Goal: Task Accomplishment & Management: Complete application form

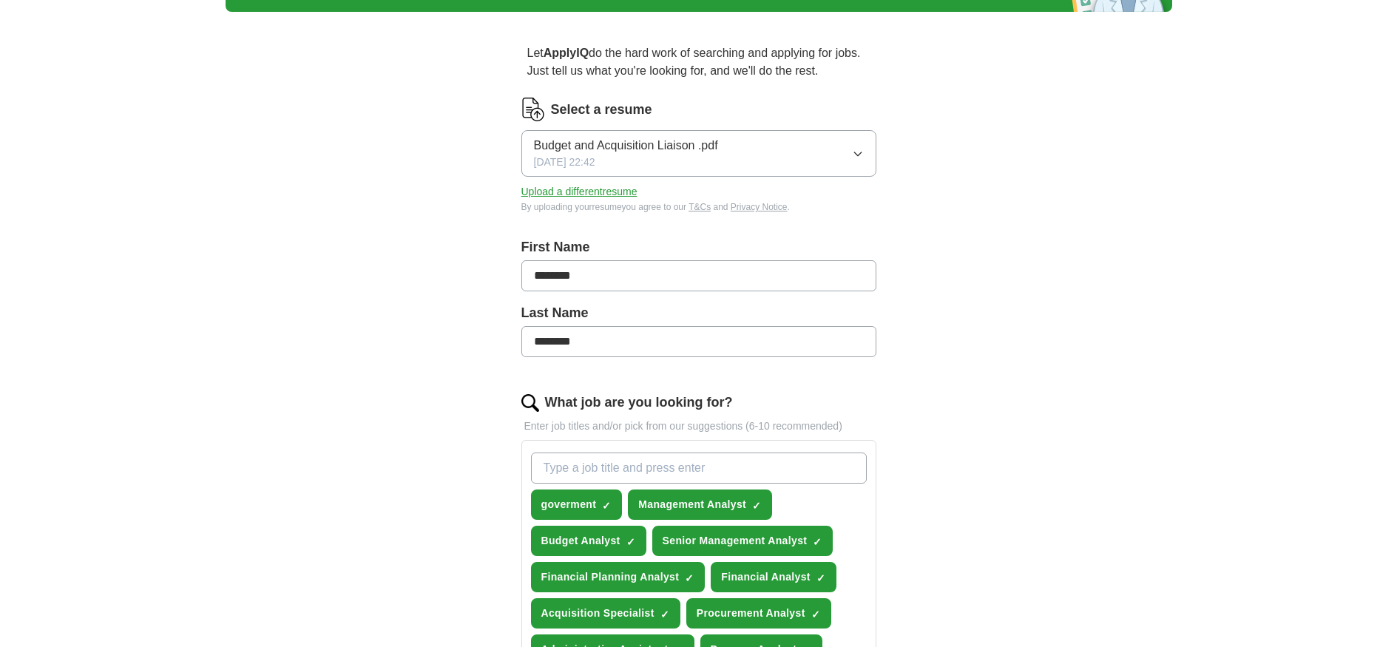
scroll to position [280, 0]
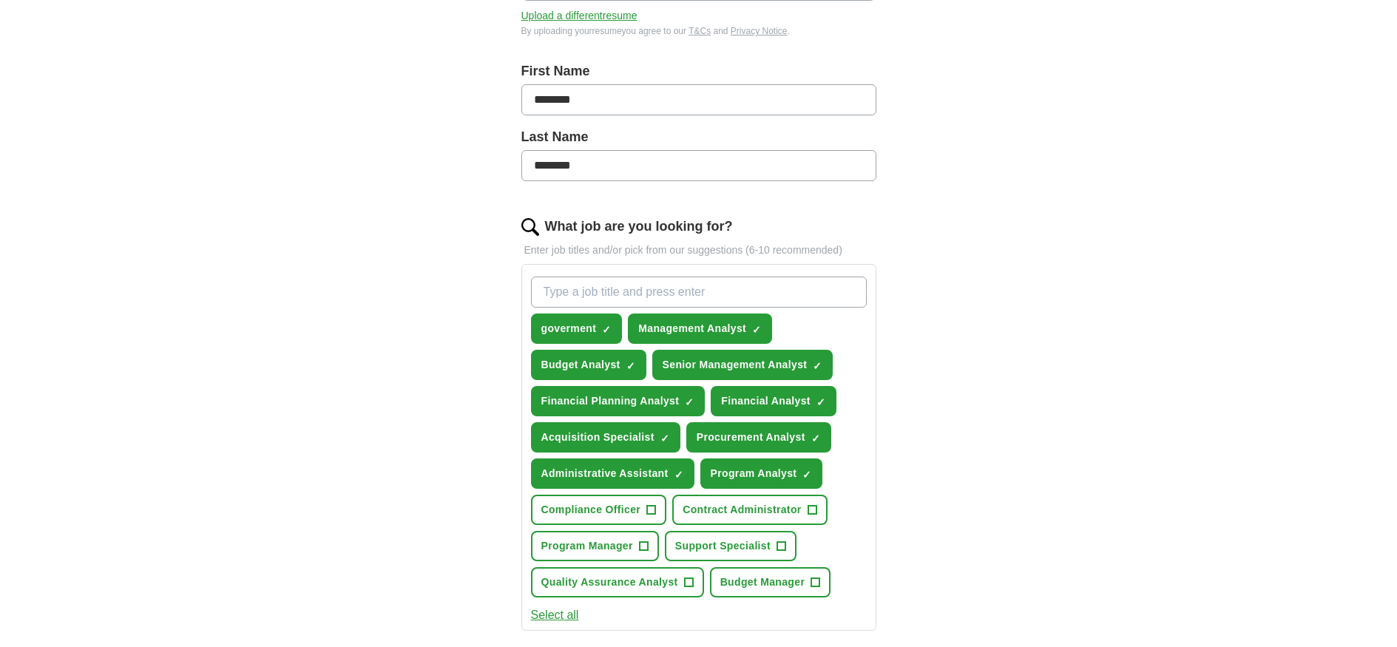
click at [774, 507] on span "Contract Administrator" at bounding box center [742, 510] width 118 height 16
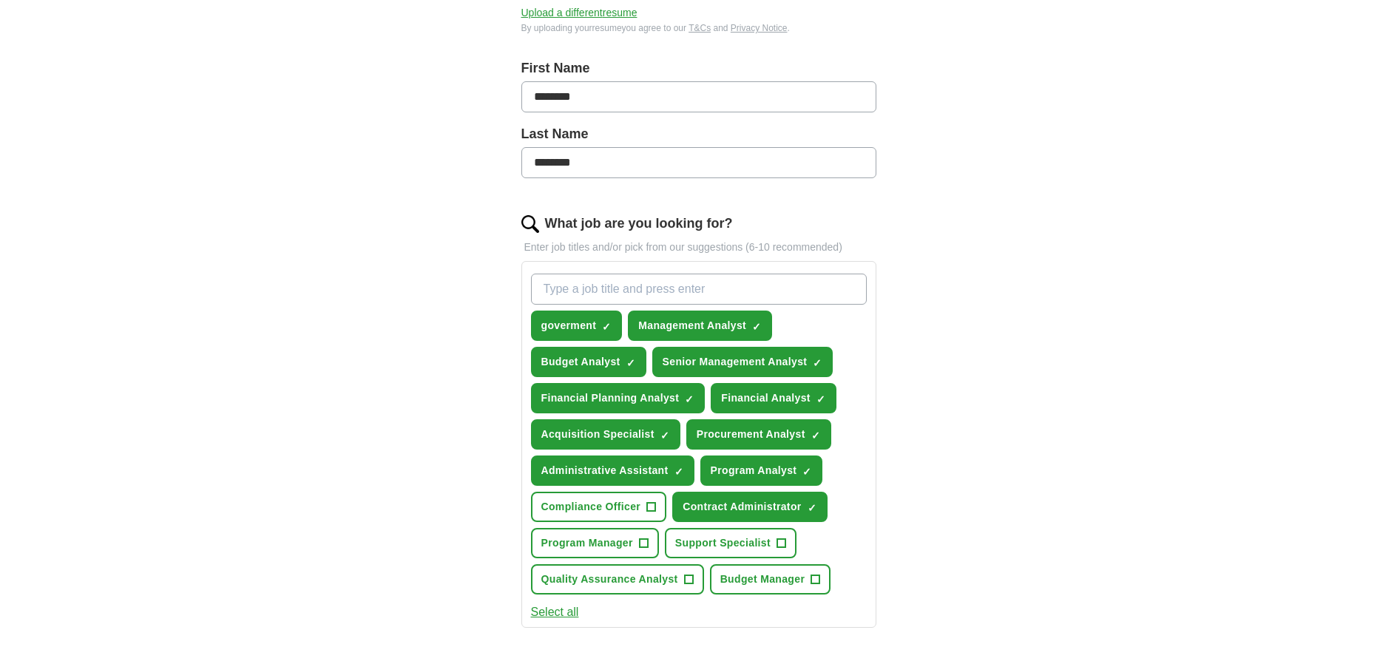
click at [731, 544] on span "Support Specialist" at bounding box center [722, 544] width 95 height 16
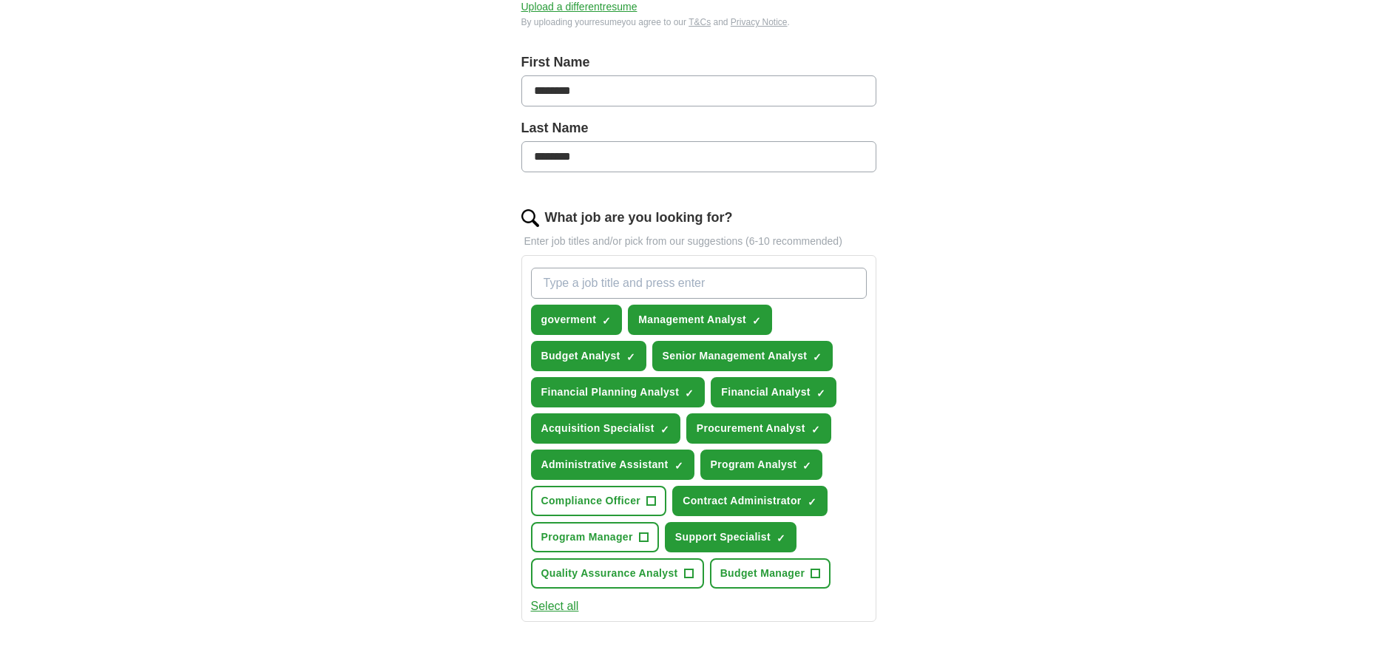
scroll to position [293, 0]
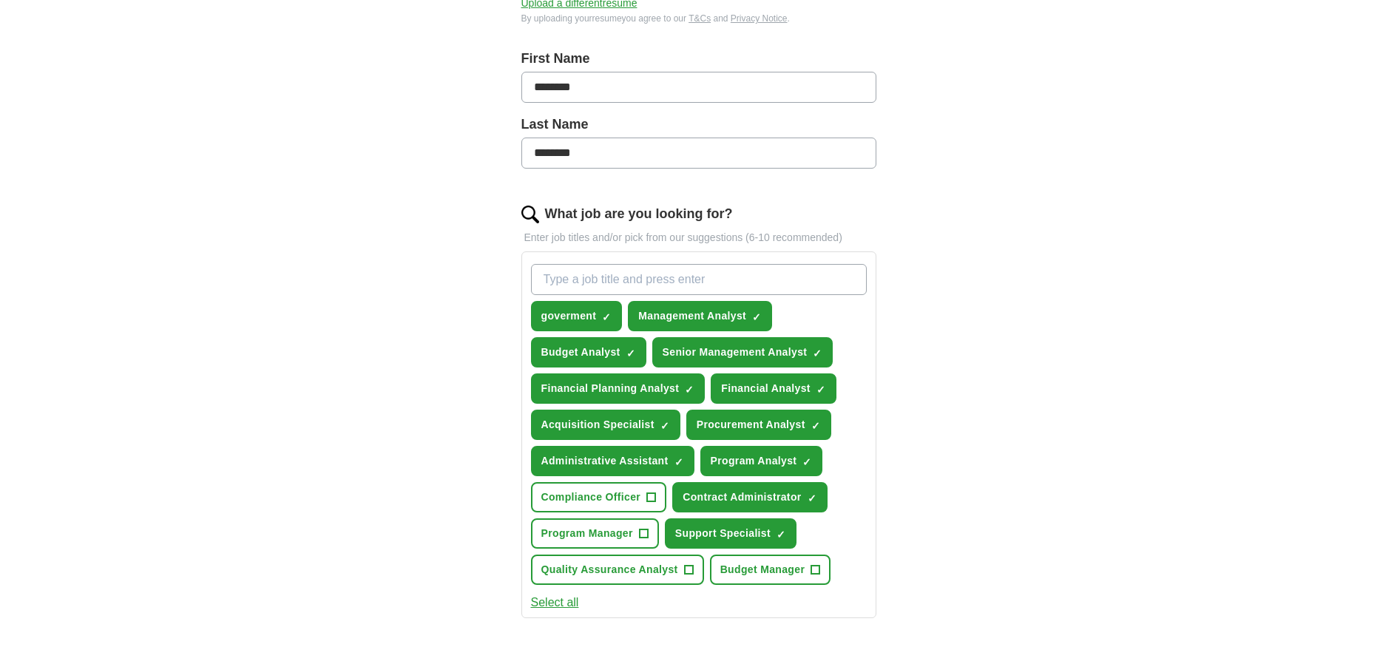
click at [654, 573] on span "Quality Assurance Analyst" at bounding box center [610, 570] width 137 height 16
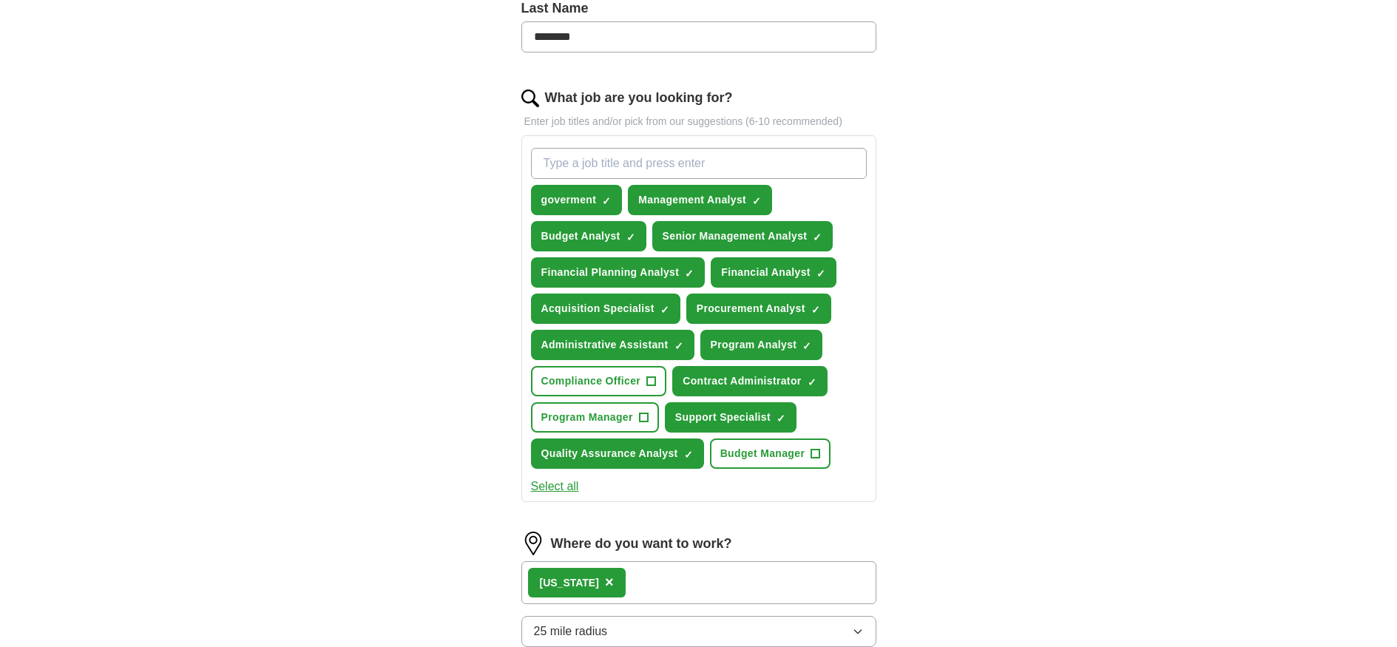
scroll to position [569, 0]
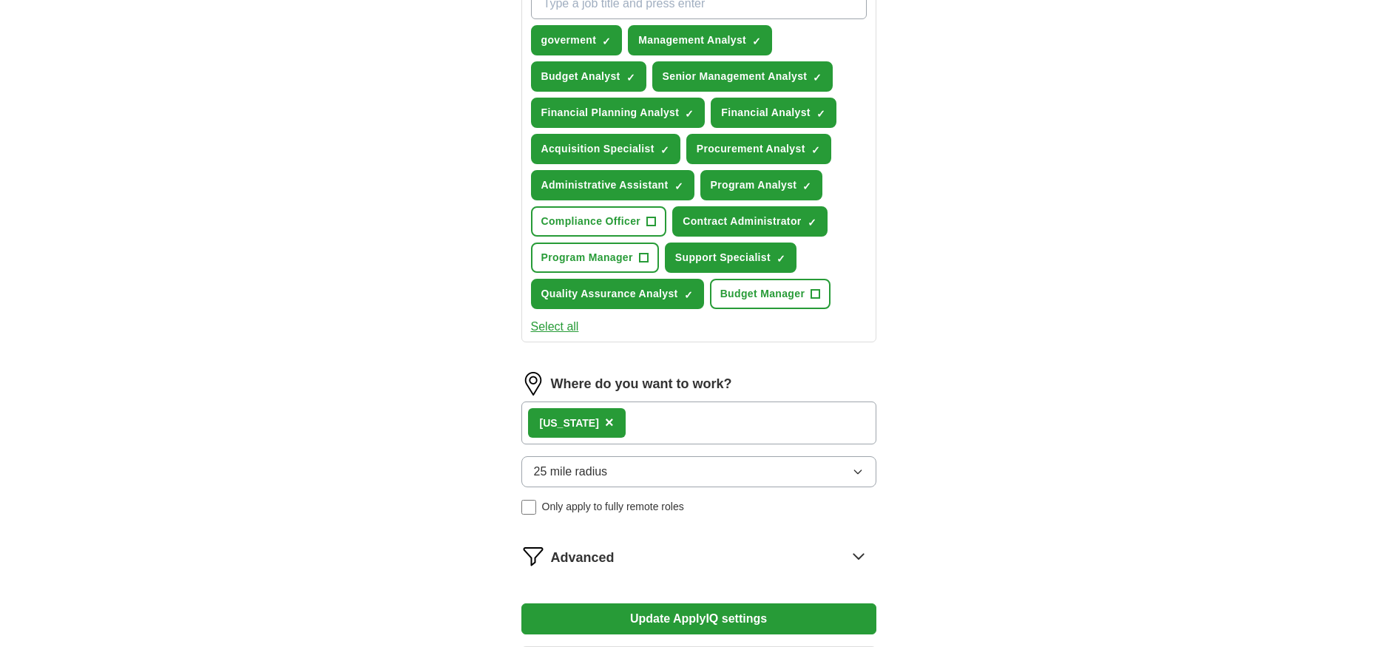
click at [750, 414] on div "Maryland ×" at bounding box center [699, 423] width 355 height 43
click at [637, 422] on div "Maryland ×" at bounding box center [699, 423] width 355 height 43
click at [605, 422] on span "×" at bounding box center [609, 422] width 9 height 16
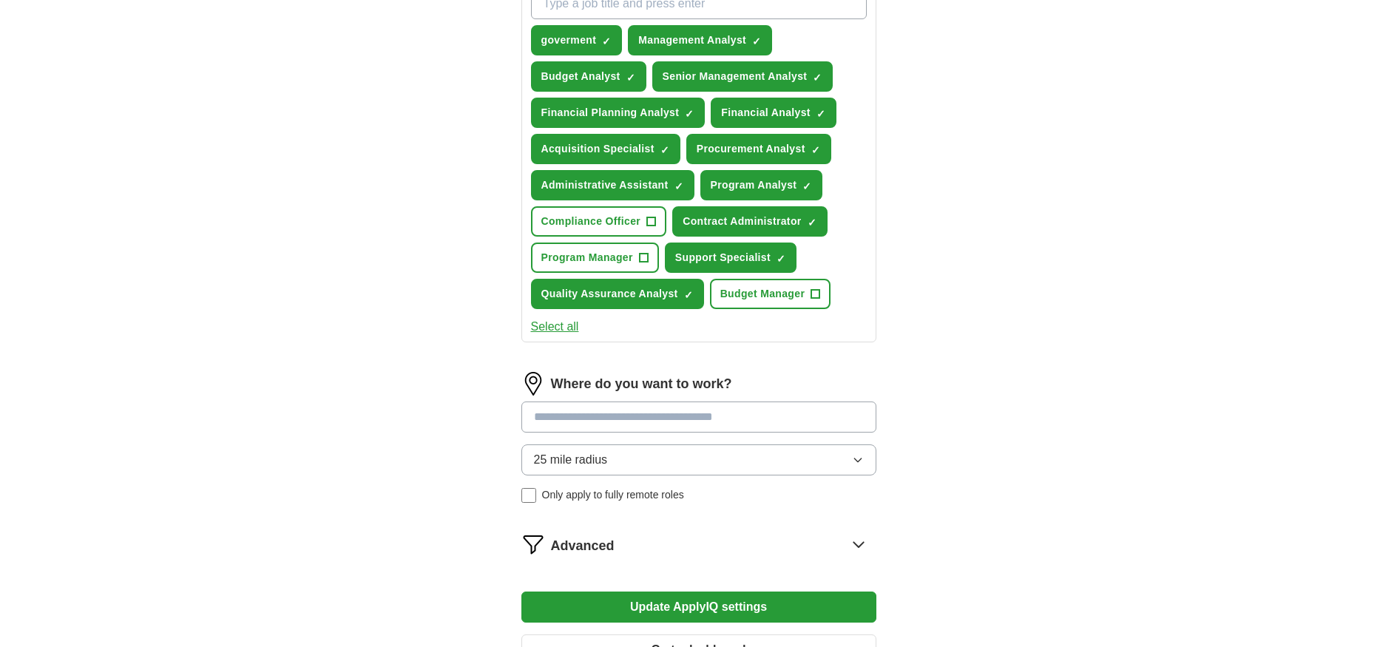
click at [613, 419] on input at bounding box center [699, 417] width 355 height 31
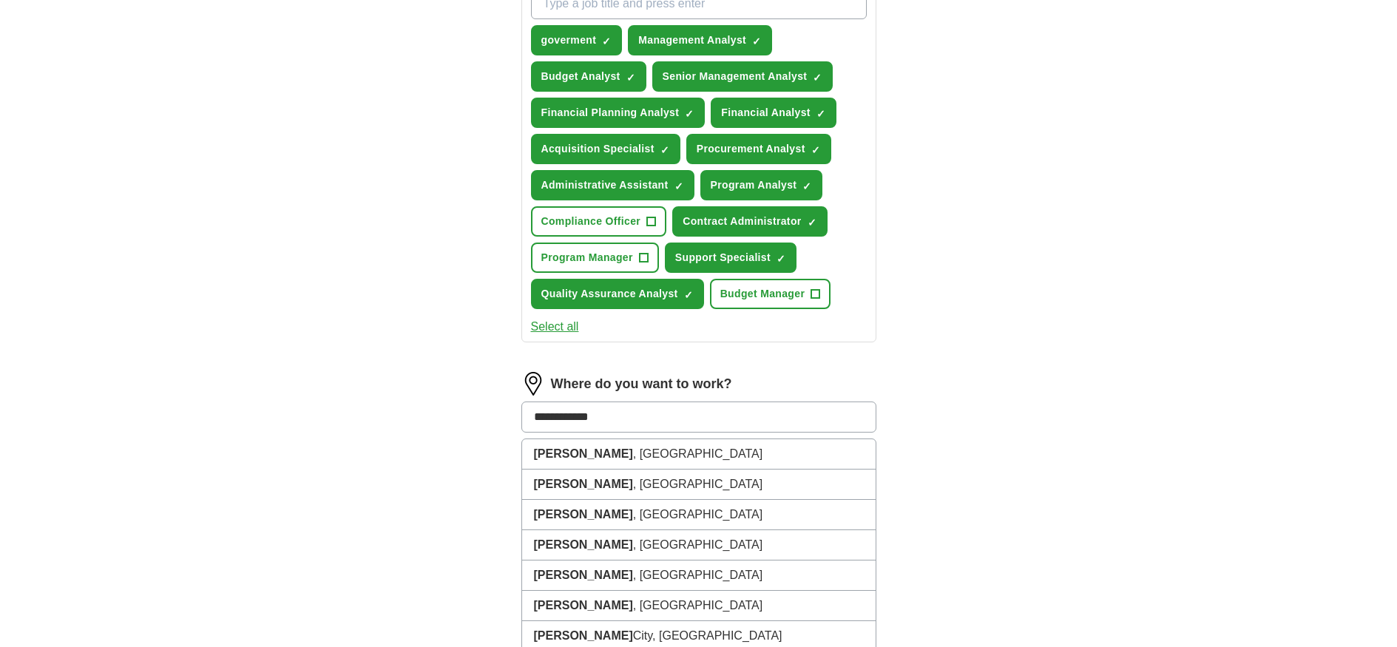
type input "**********"
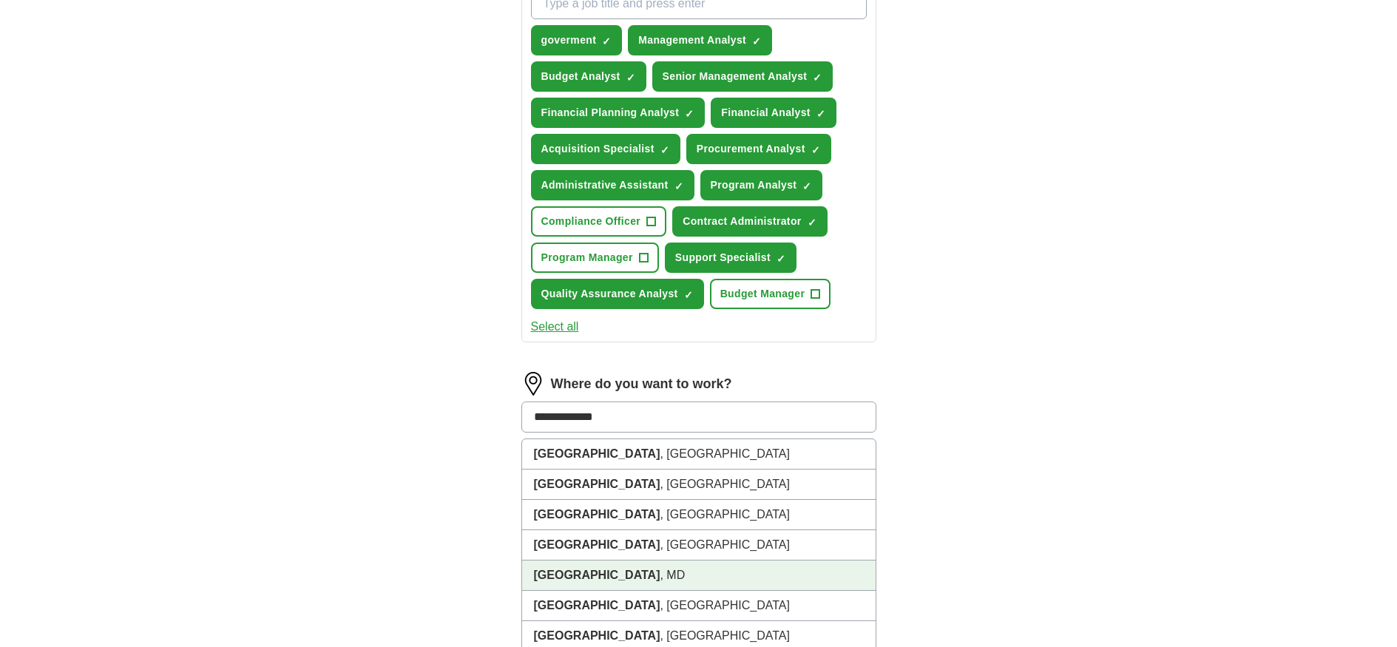
click at [630, 574] on li "Howard County , MD" at bounding box center [699, 576] width 354 height 30
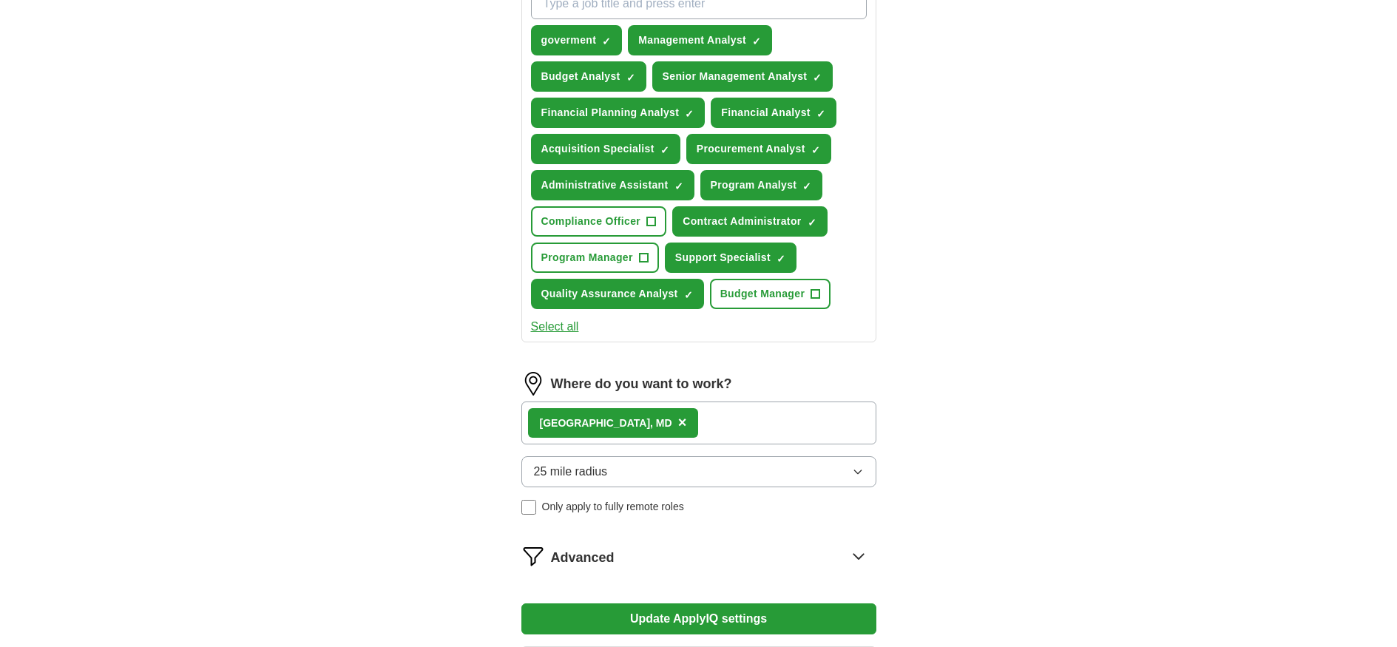
click at [726, 620] on button "Update ApplyIQ settings" at bounding box center [699, 619] width 355 height 31
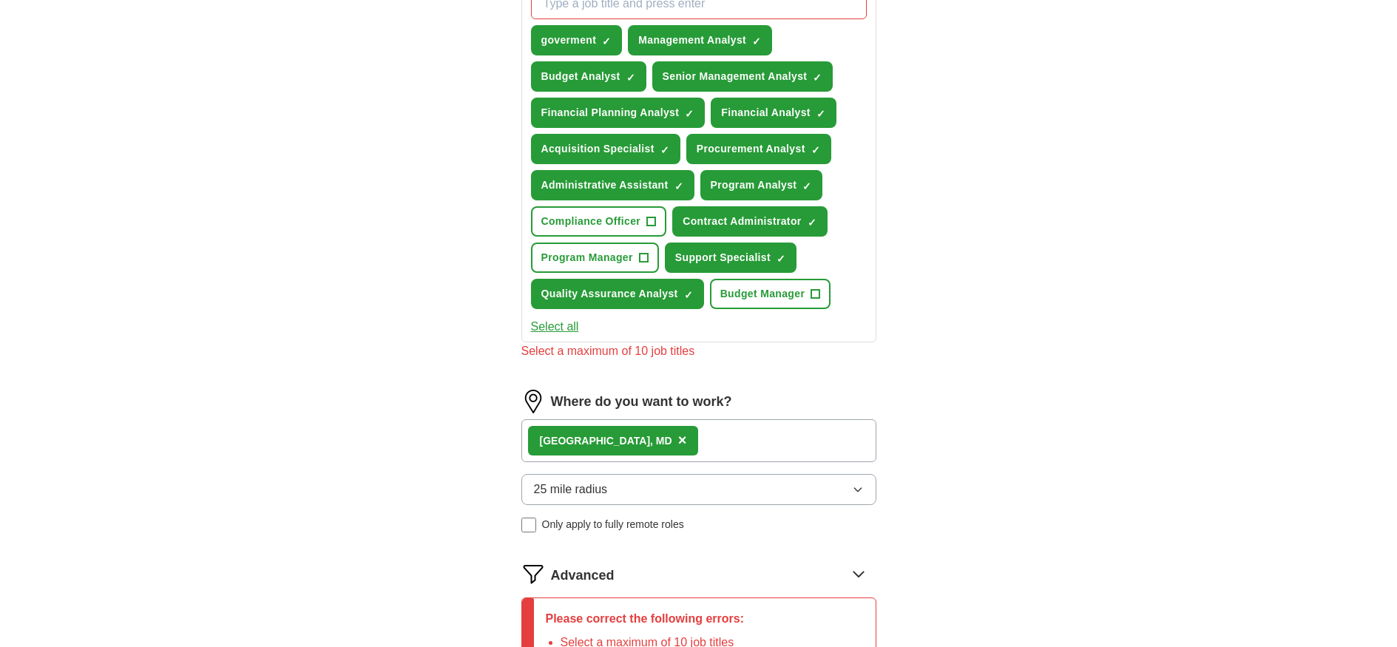
scroll to position [469, 0]
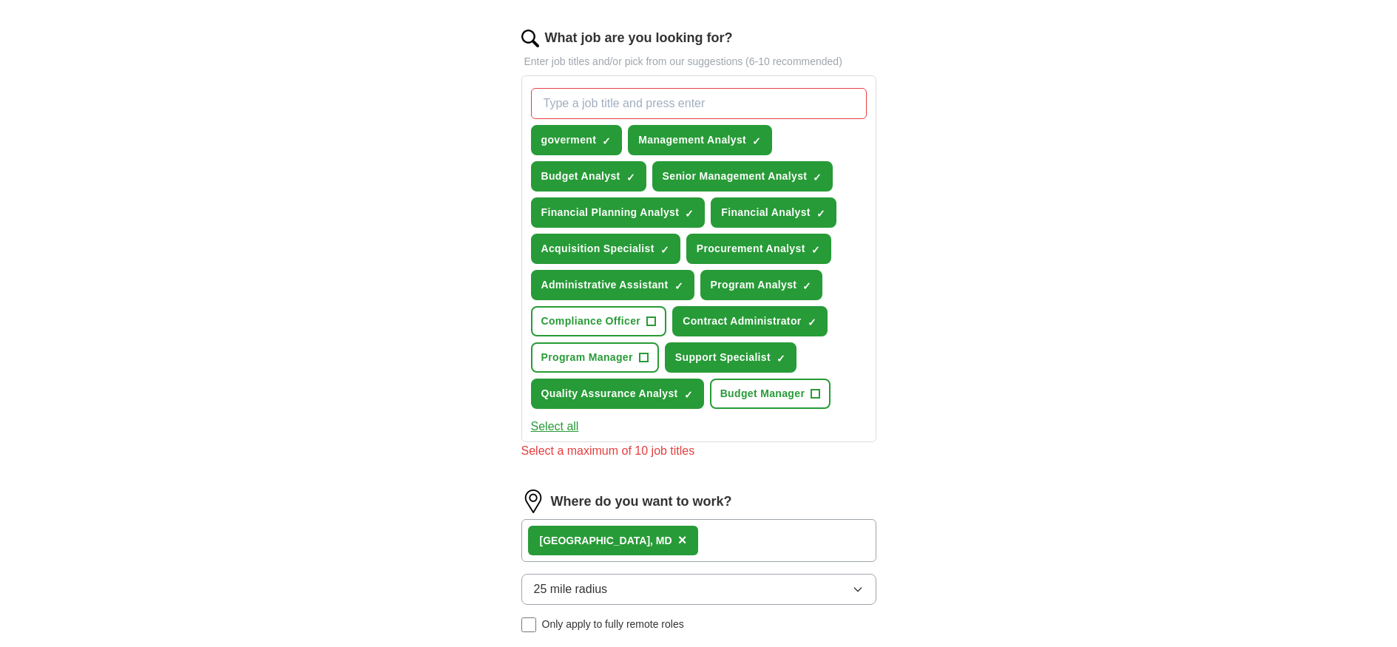
click at [0, 0] on span "×" at bounding box center [0, 0] width 0 height 0
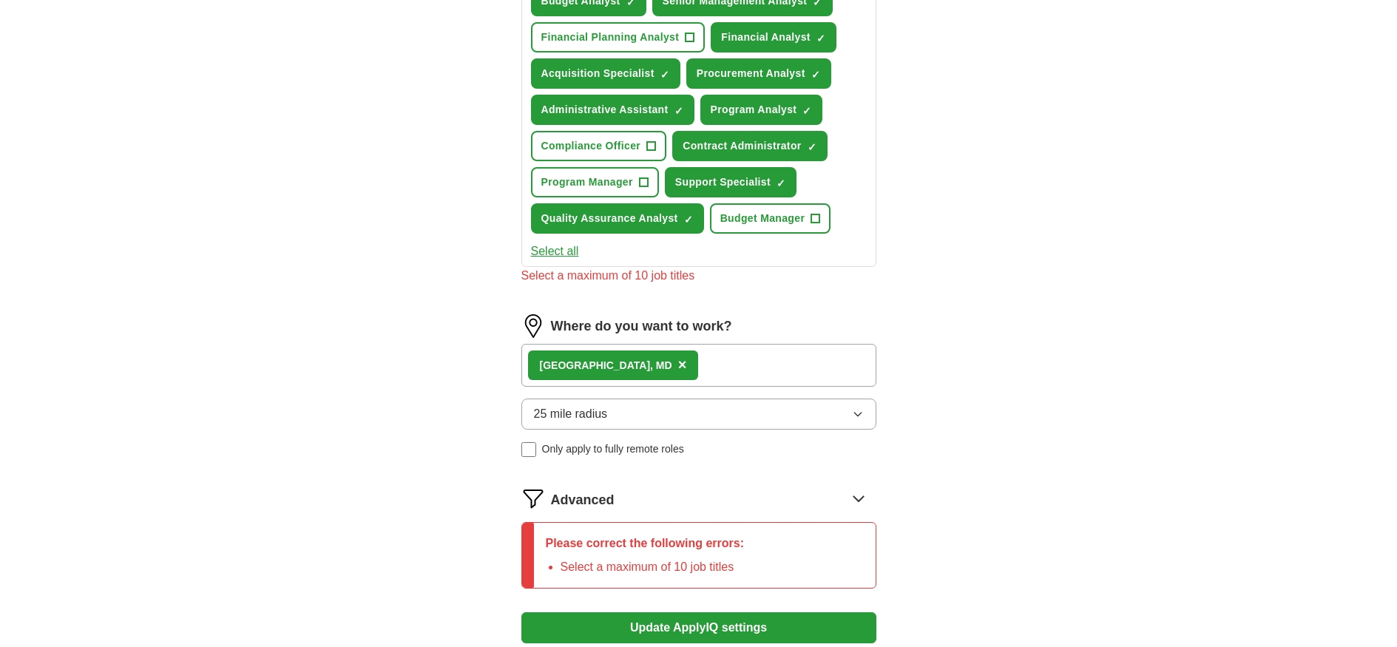
scroll to position [779, 0]
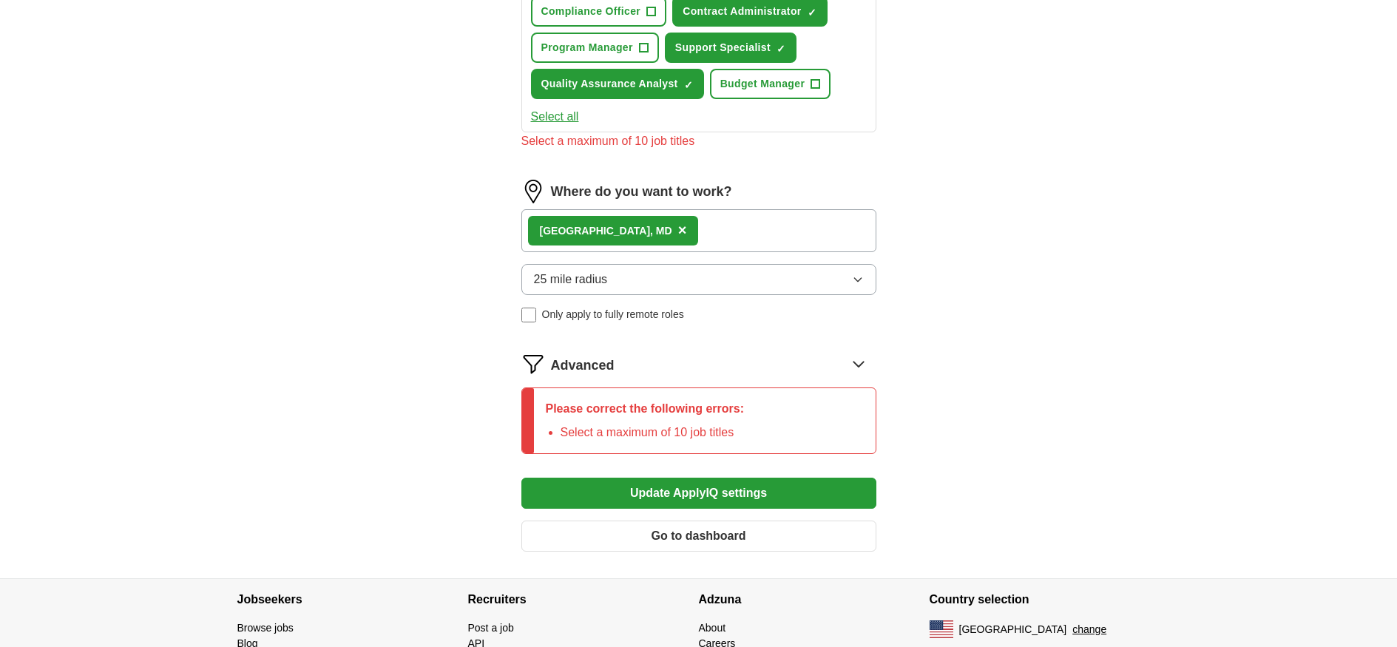
click at [706, 499] on button "Update ApplyIQ settings" at bounding box center [699, 493] width 355 height 31
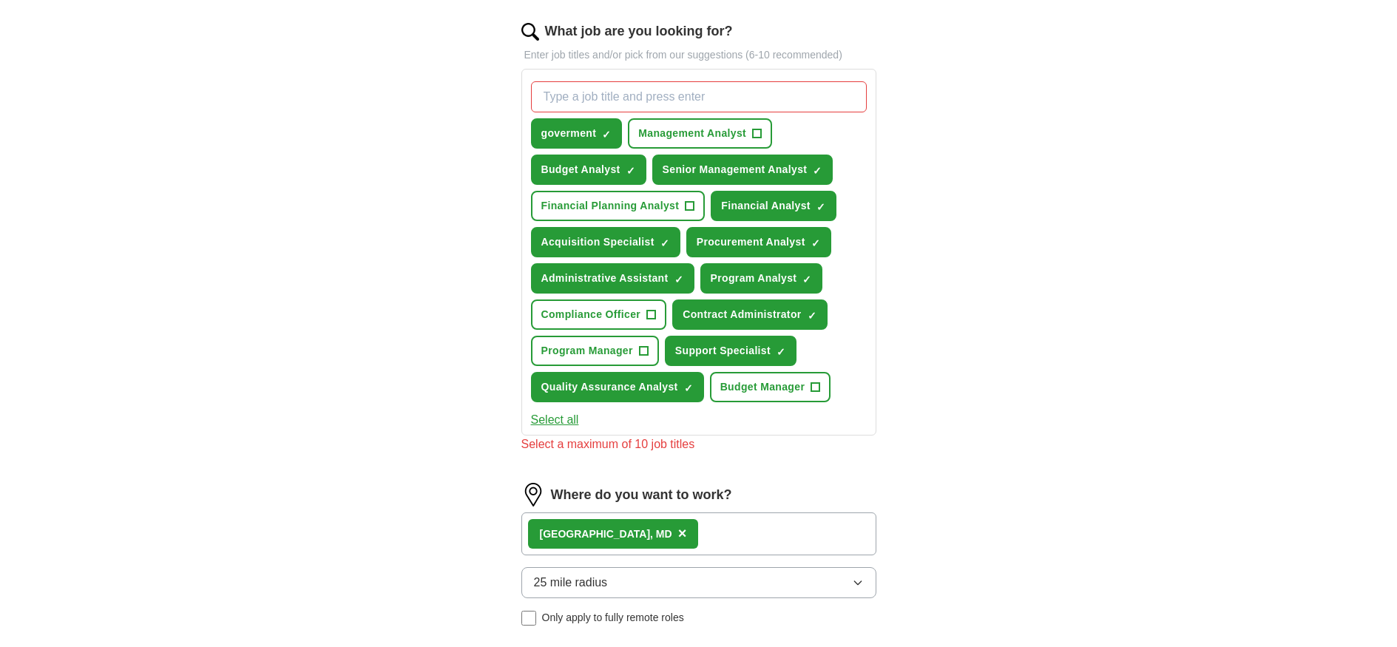
scroll to position [451, 0]
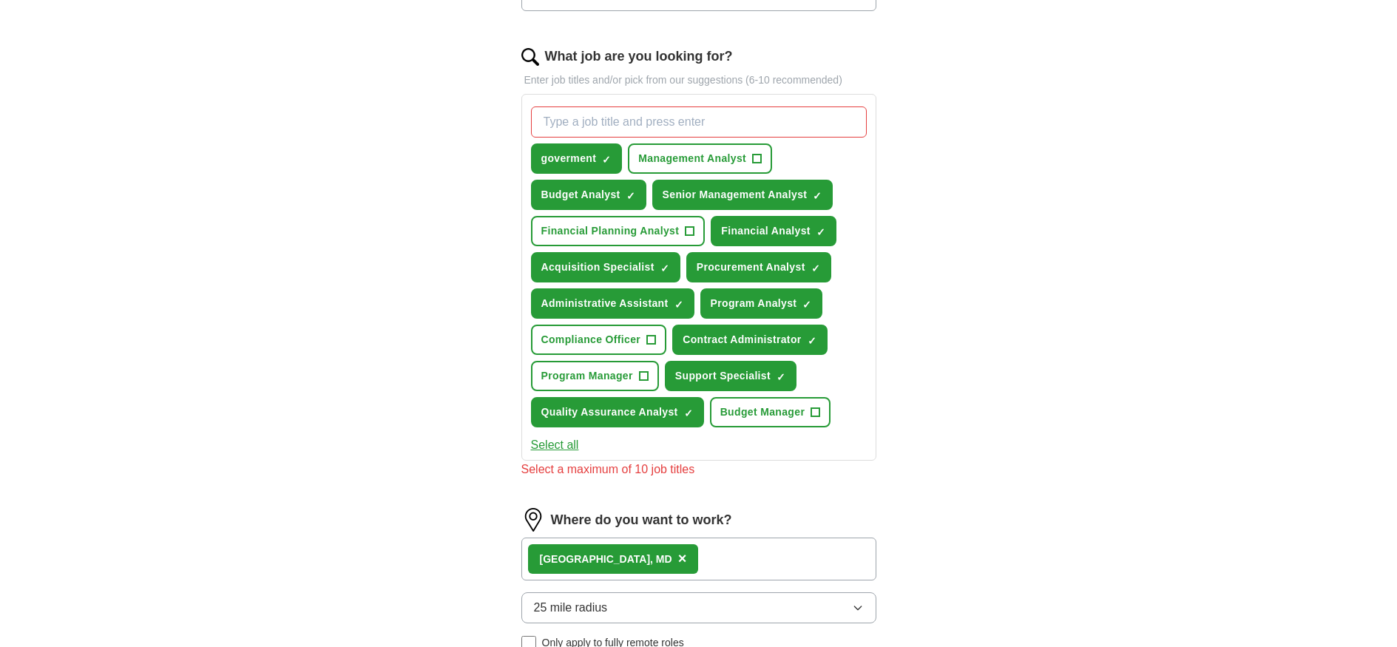
click at [789, 375] on button "Support Specialist ✓ ×" at bounding box center [731, 376] width 132 height 30
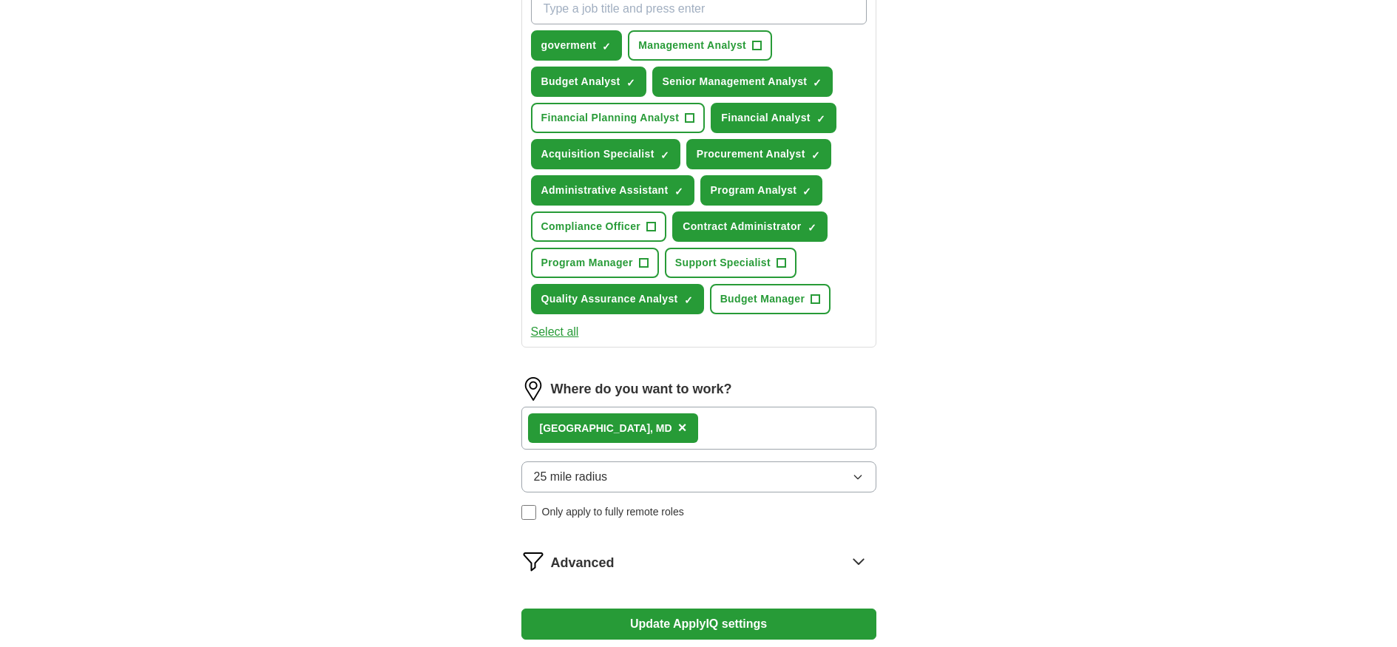
scroll to position [678, 0]
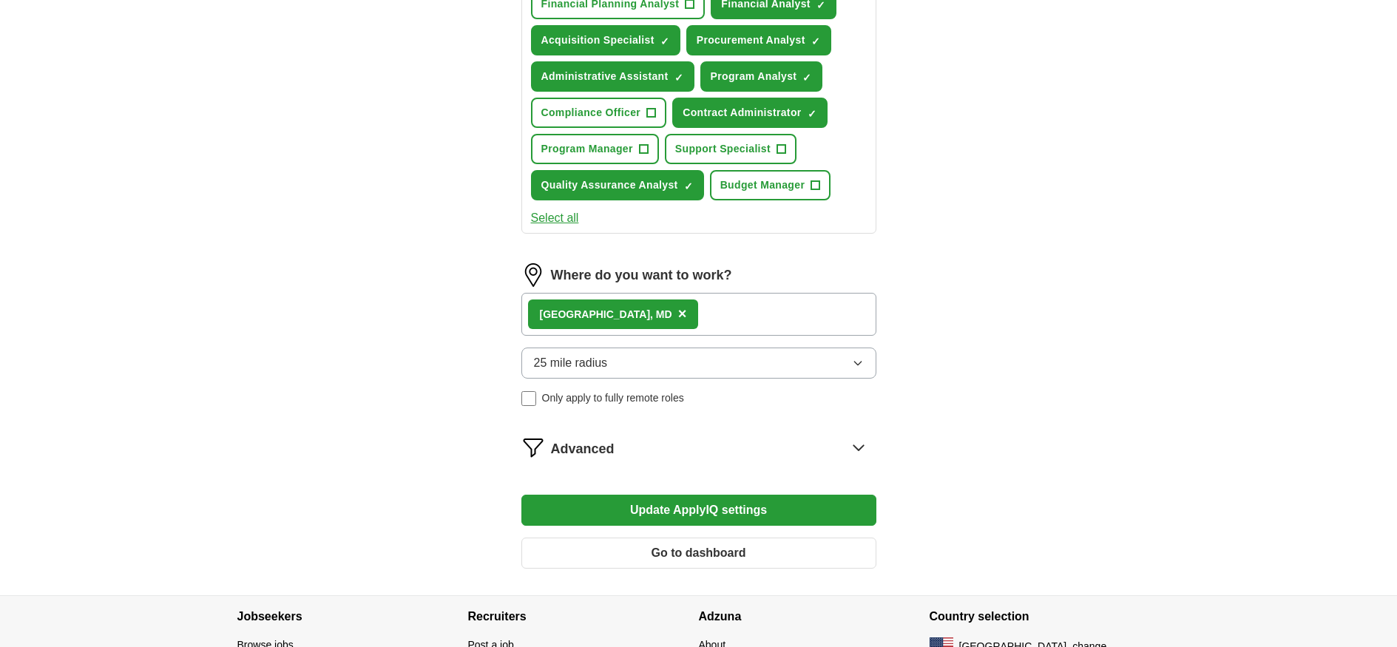
click at [750, 508] on button "Update ApplyIQ settings" at bounding box center [699, 510] width 355 height 31
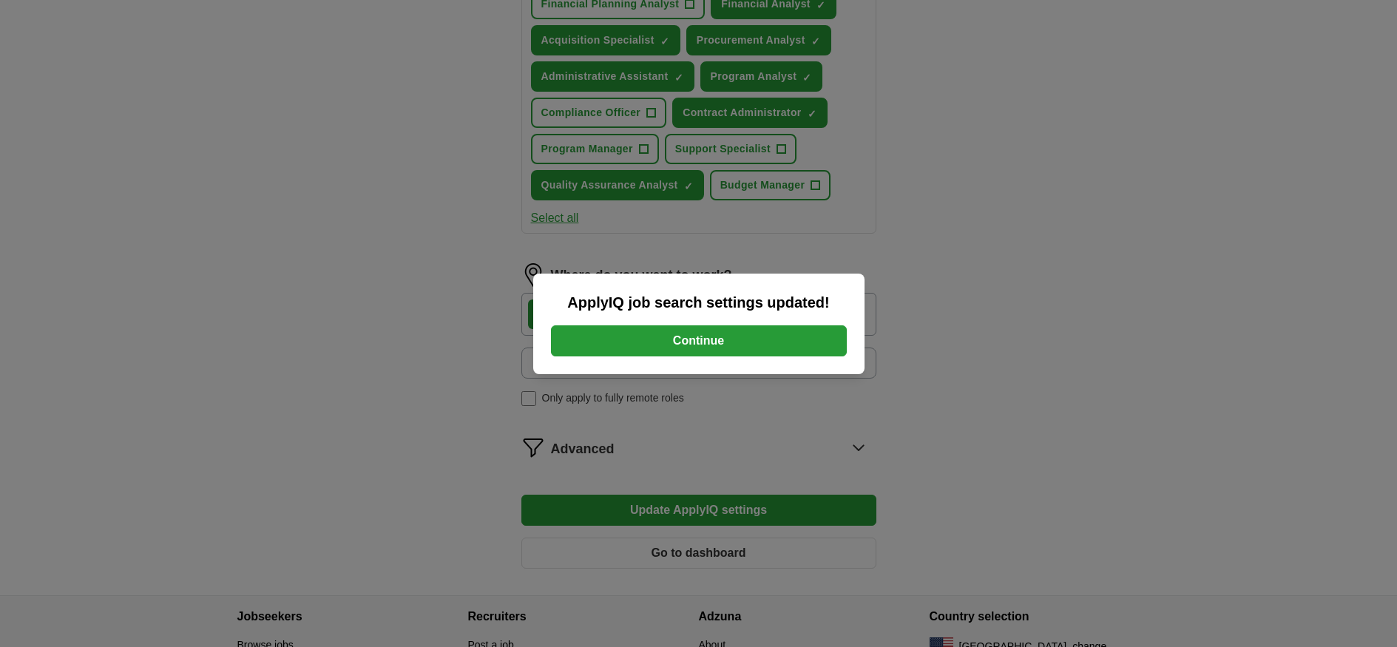
click at [752, 337] on button "Continue" at bounding box center [699, 340] width 296 height 31
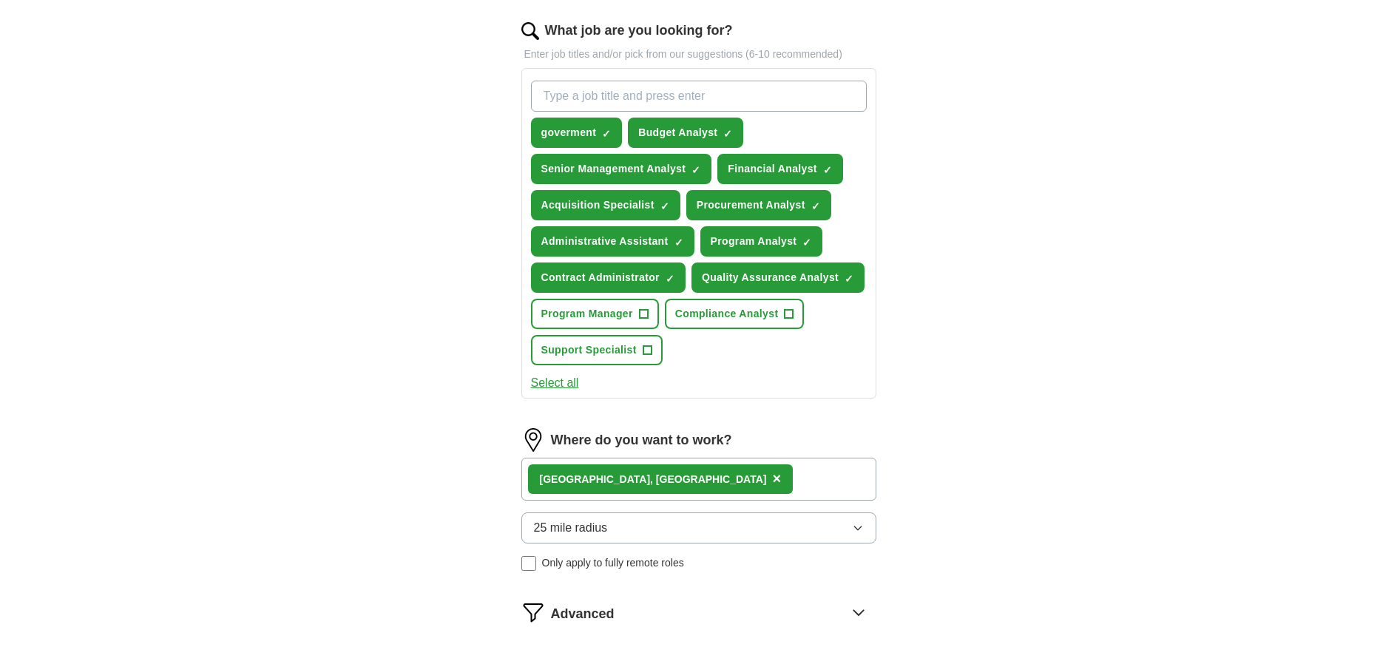
scroll to position [736, 0]
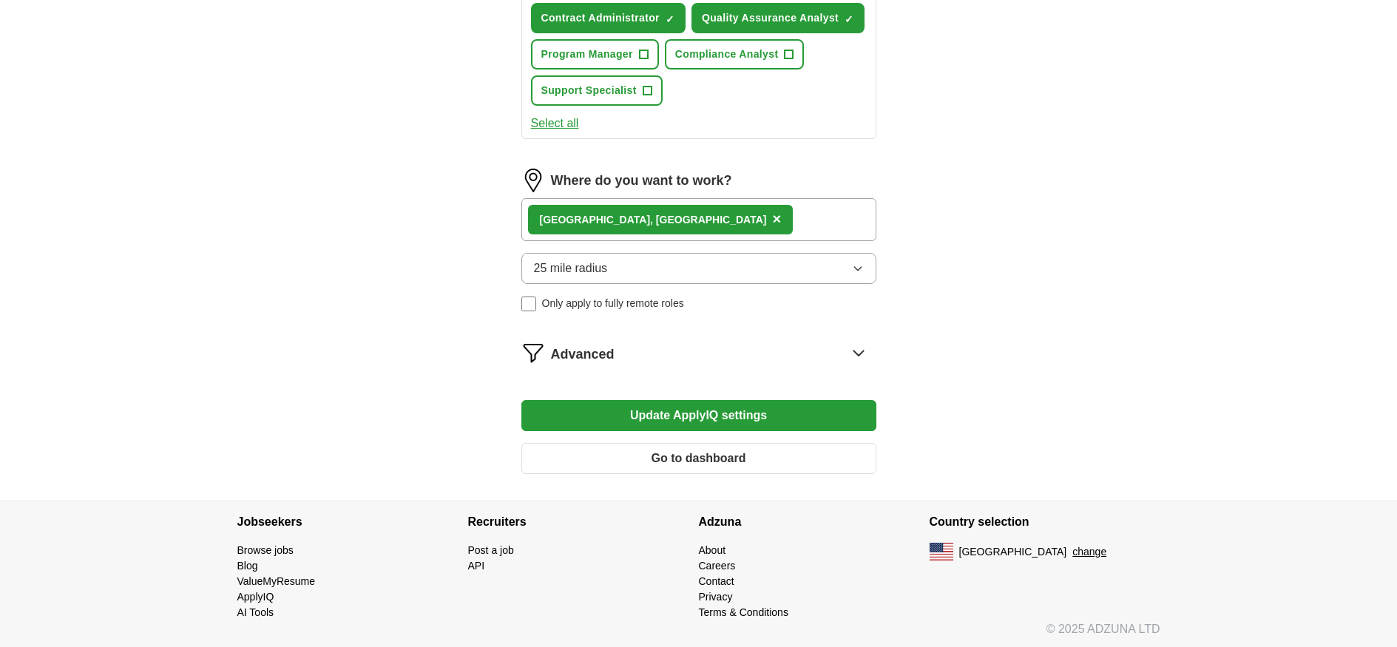
click at [761, 415] on button "Update ApplyIQ settings" at bounding box center [699, 415] width 355 height 31
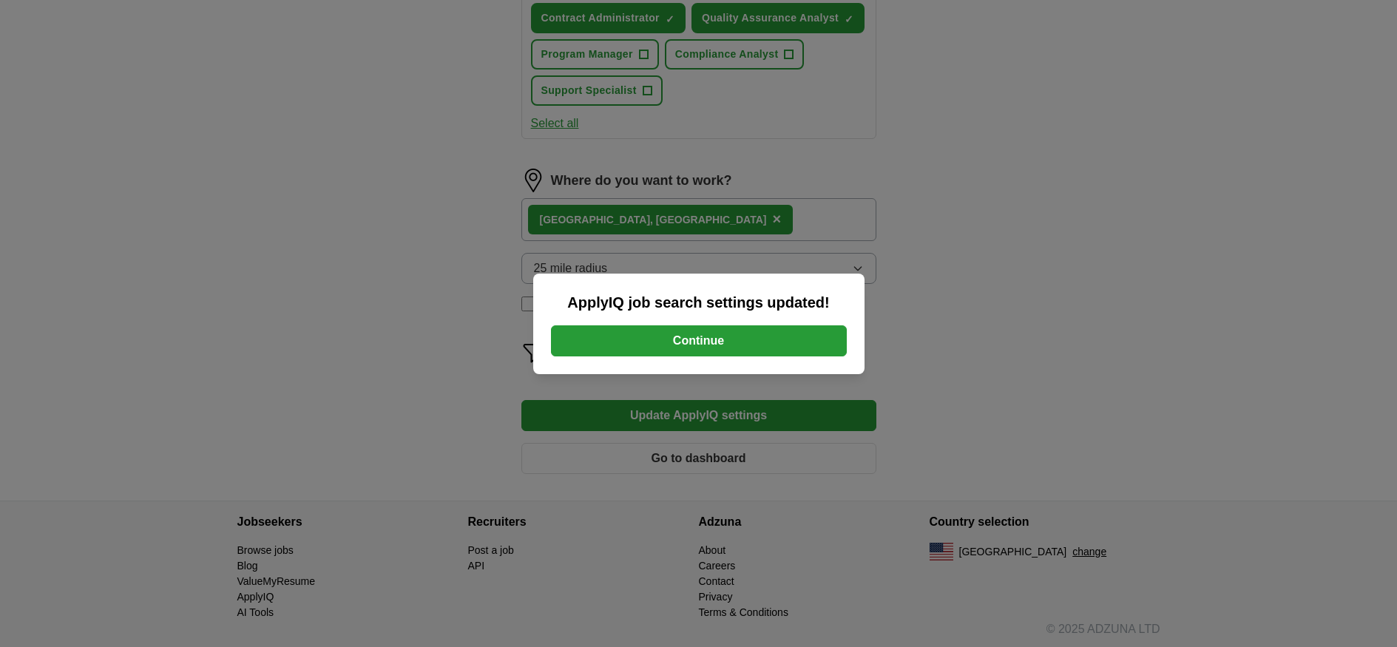
click at [758, 335] on button "Continue" at bounding box center [699, 340] width 296 height 31
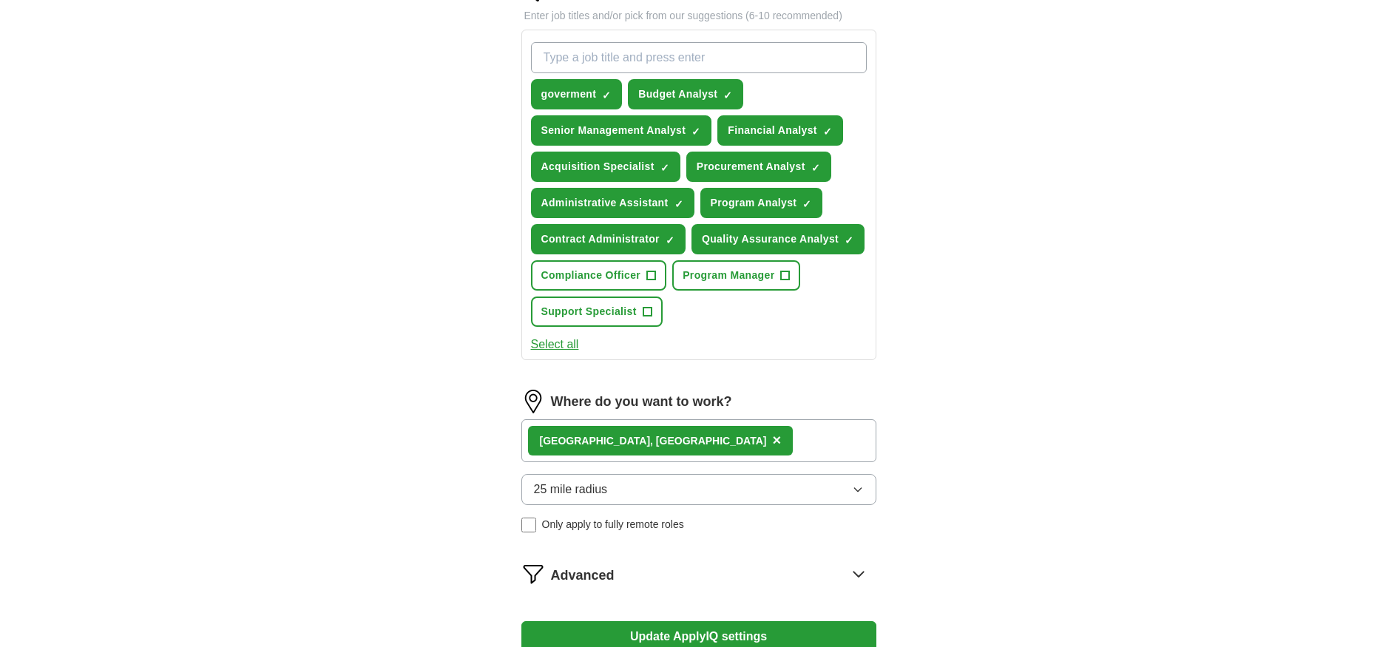
scroll to position [571, 0]
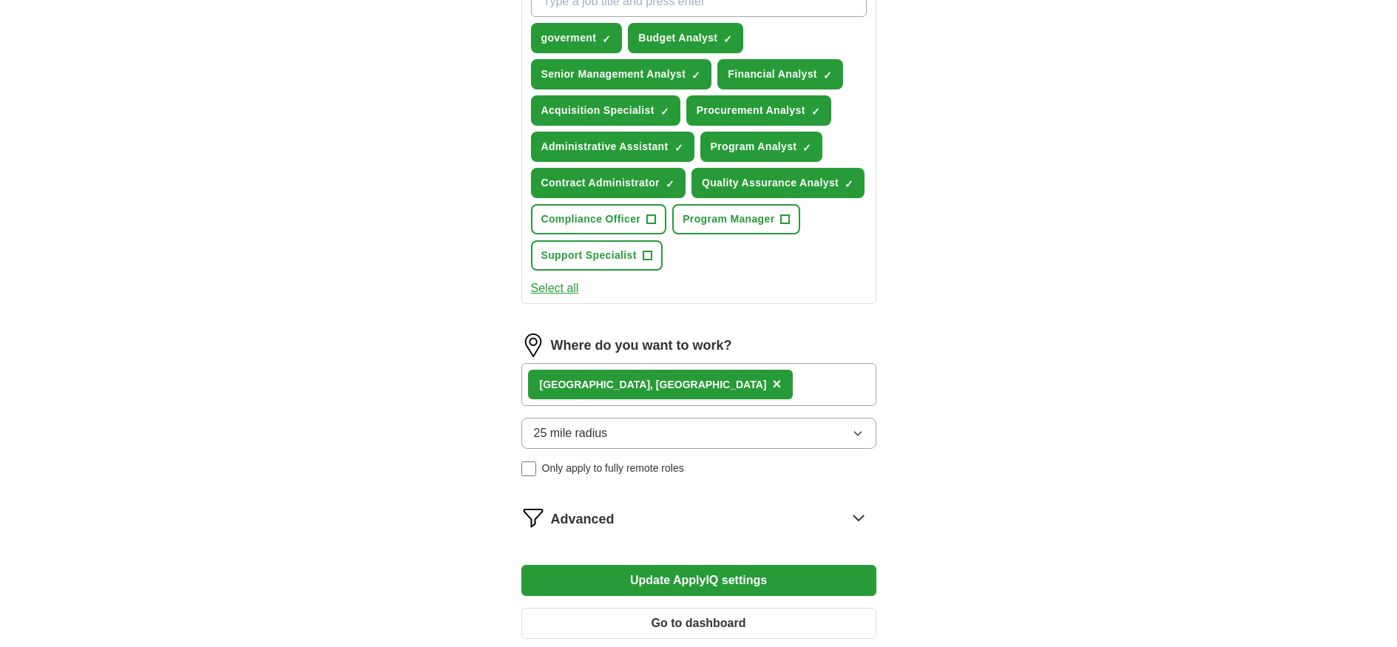
click at [863, 516] on icon at bounding box center [859, 518] width 10 height 5
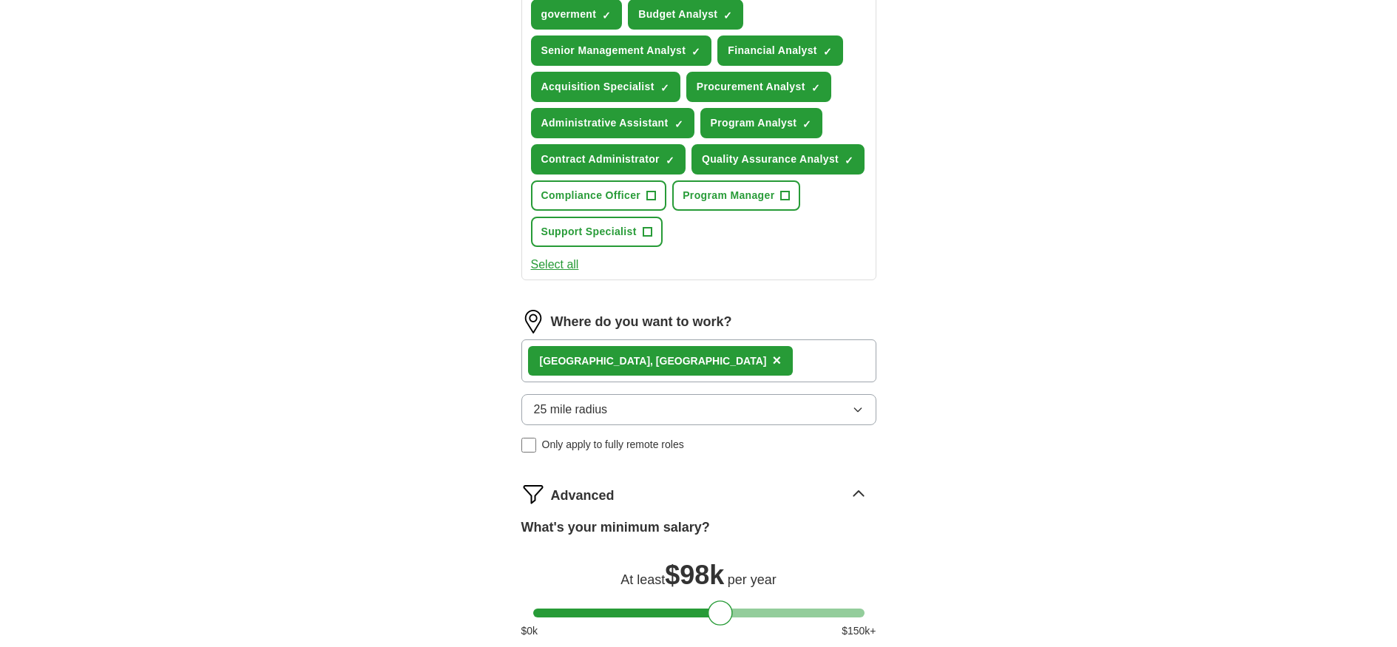
scroll to position [656, 0]
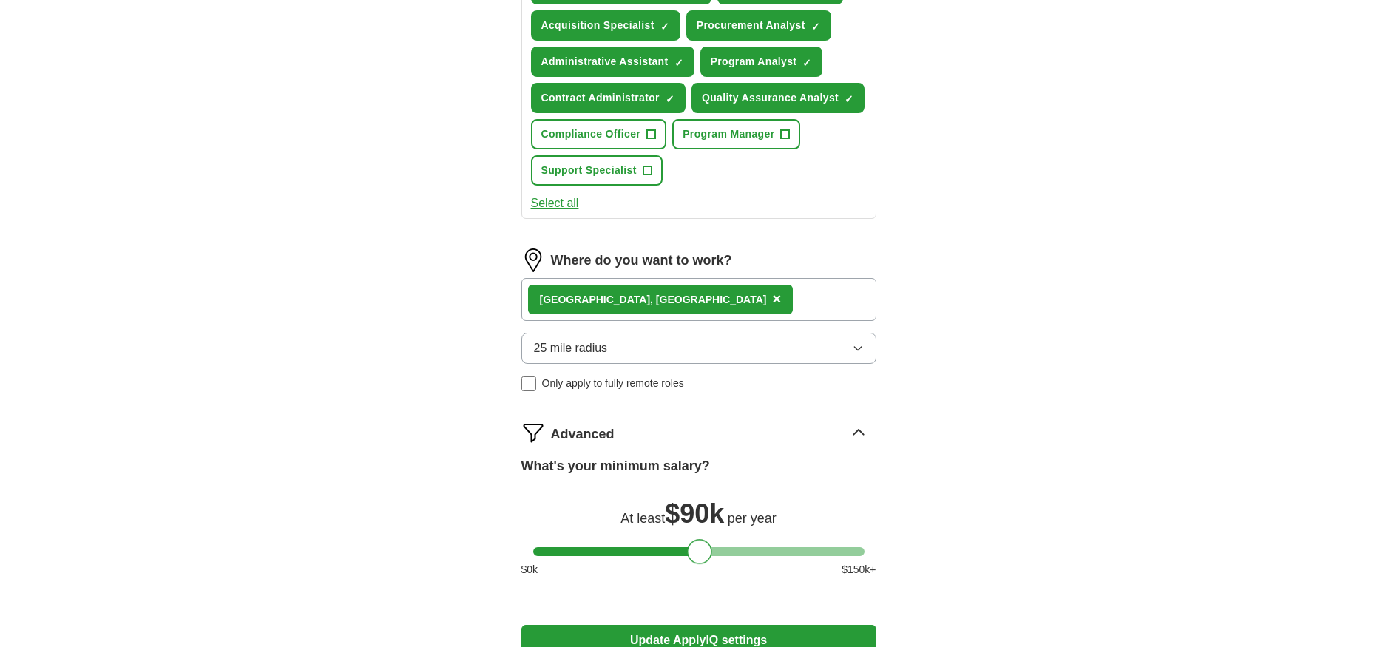
drag, startPoint x: 723, startPoint y: 549, endPoint x: 702, endPoint y: 550, distance: 21.5
click at [702, 550] on div at bounding box center [699, 551] width 25 height 25
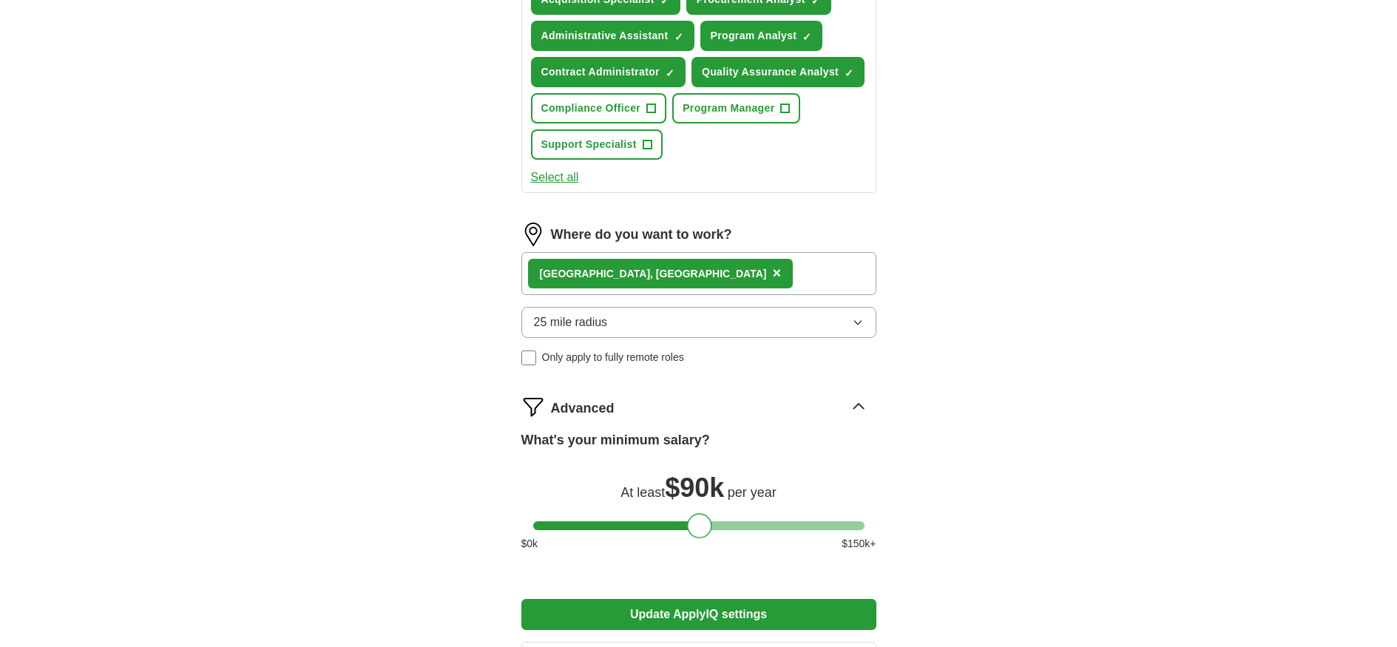
scroll to position [737, 0]
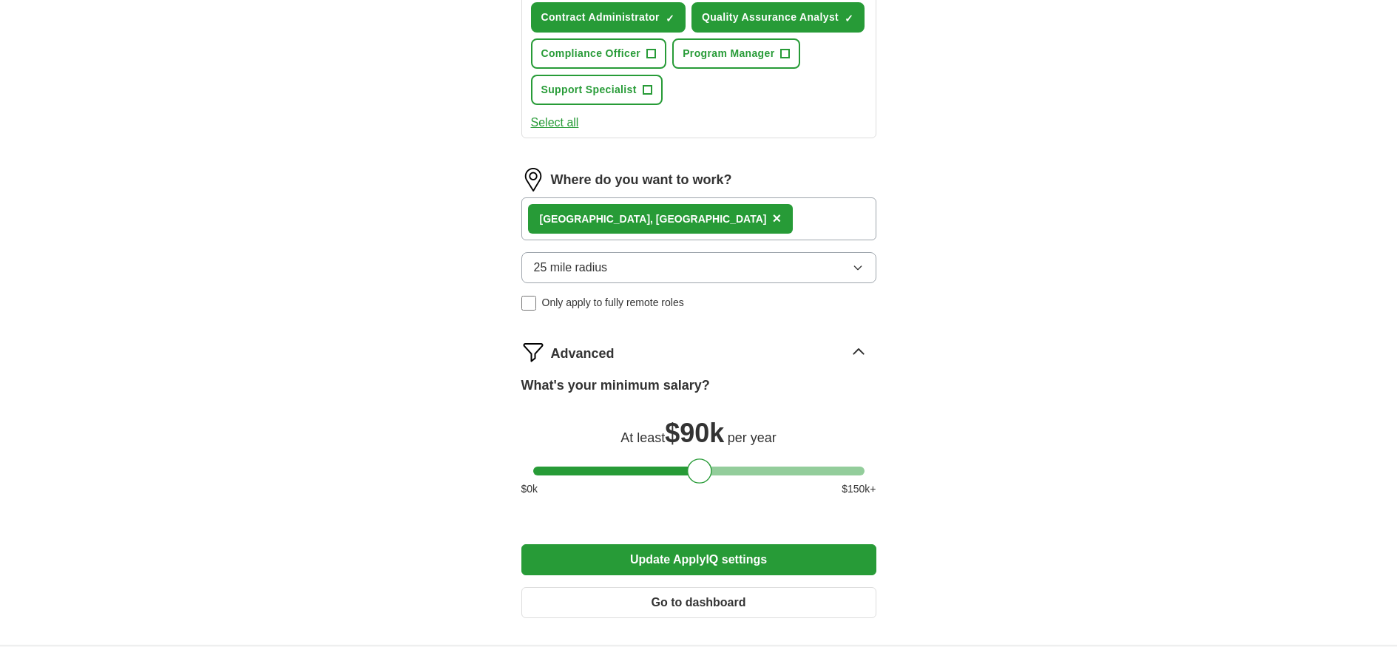
click at [727, 559] on button "Update ApplyIQ settings" at bounding box center [699, 559] width 355 height 31
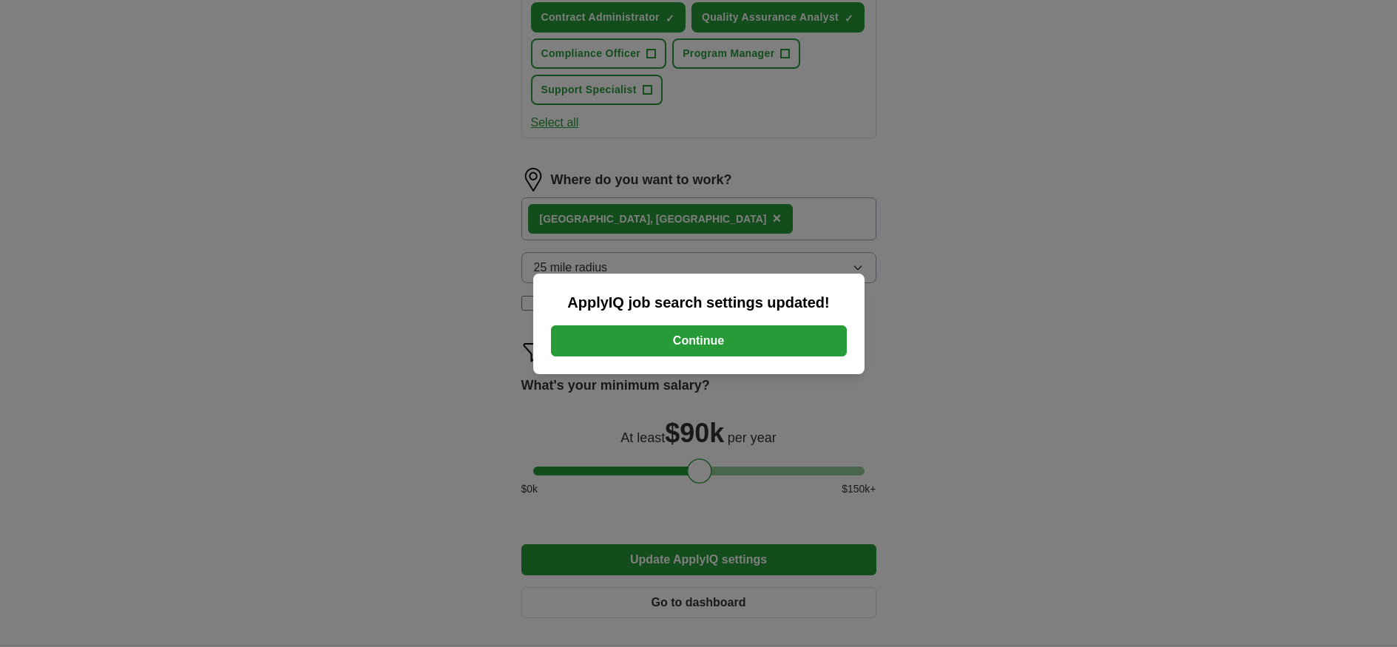
click at [710, 343] on button "Continue" at bounding box center [699, 340] width 296 height 31
